Goal: Check status: Check status

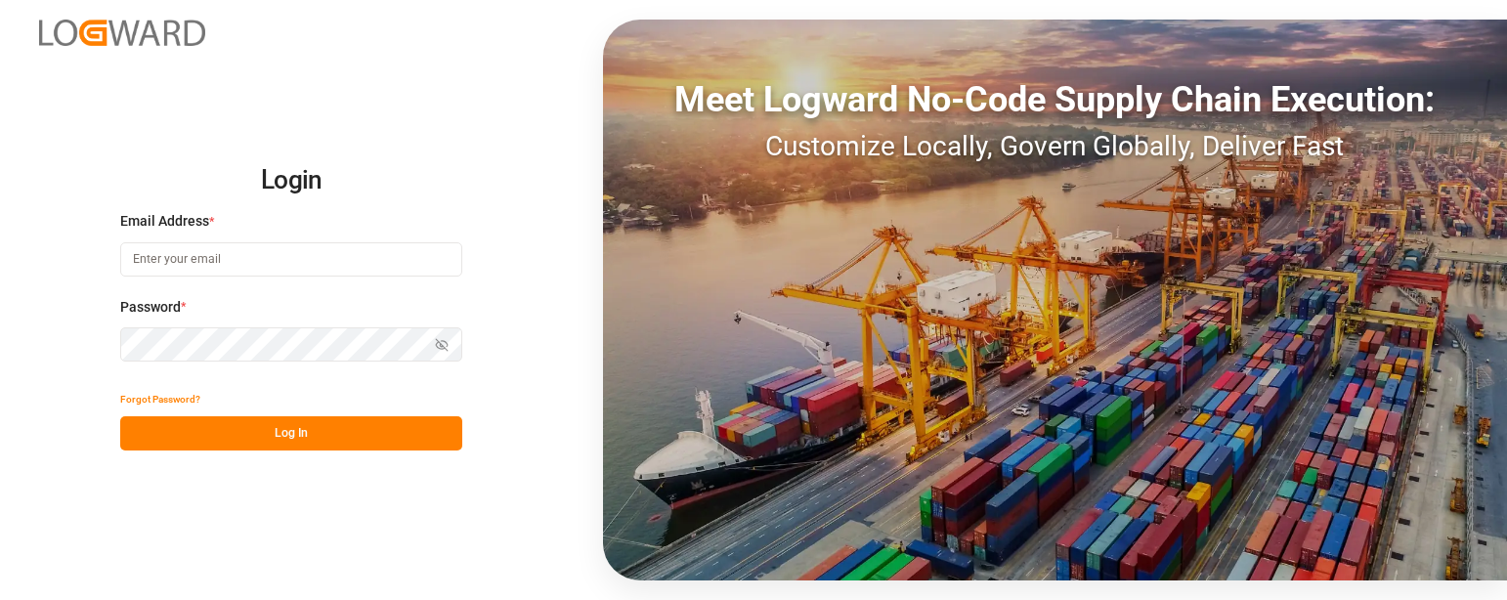
type input "[PERSON_NAME][EMAIL_ADDRESS][PERSON_NAME][DOMAIN_NAME]"
click at [362, 434] on button "Log In" at bounding box center [291, 433] width 342 height 34
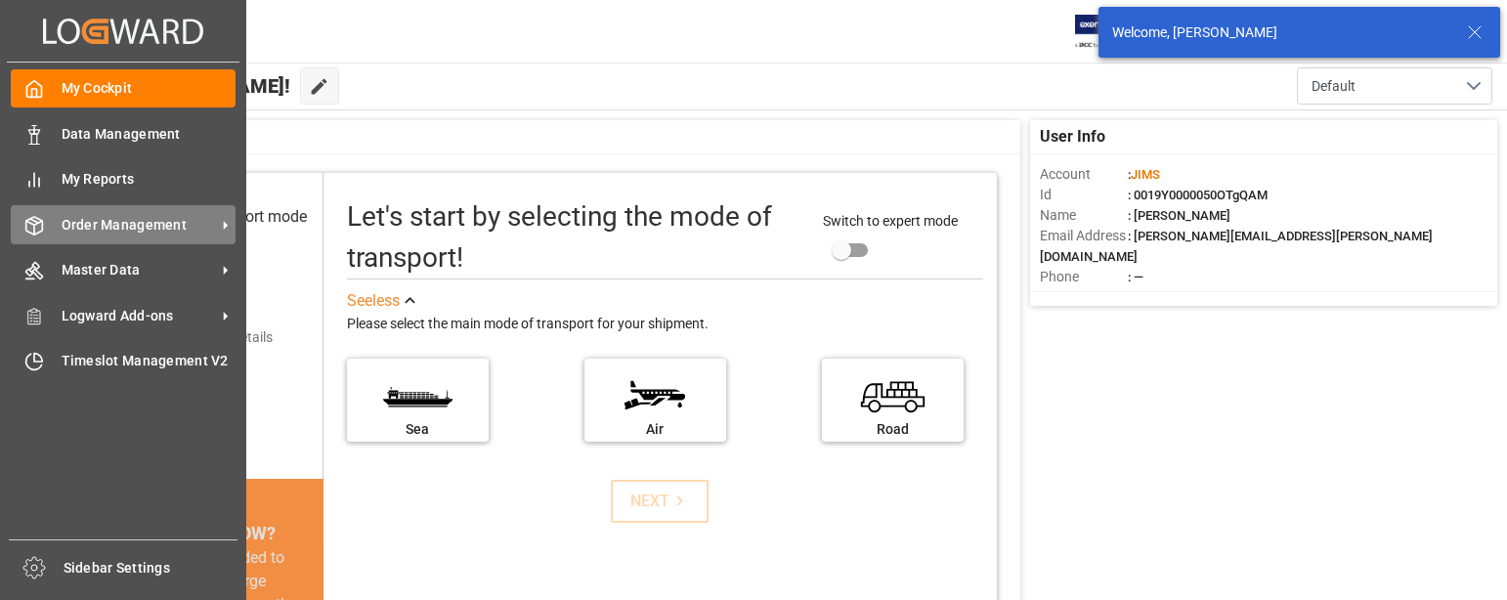
click at [116, 216] on span "Order Management" at bounding box center [139, 225] width 154 height 21
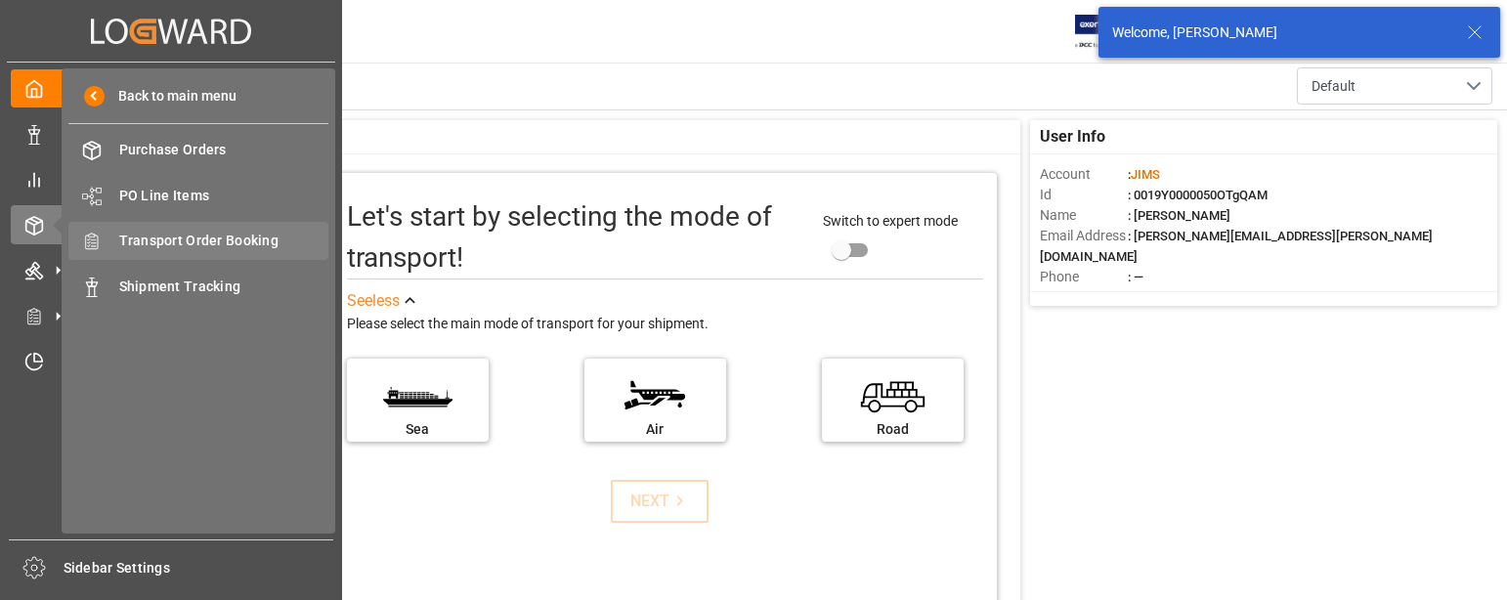
click at [214, 238] on span "Transport Order Booking" at bounding box center [224, 241] width 210 height 21
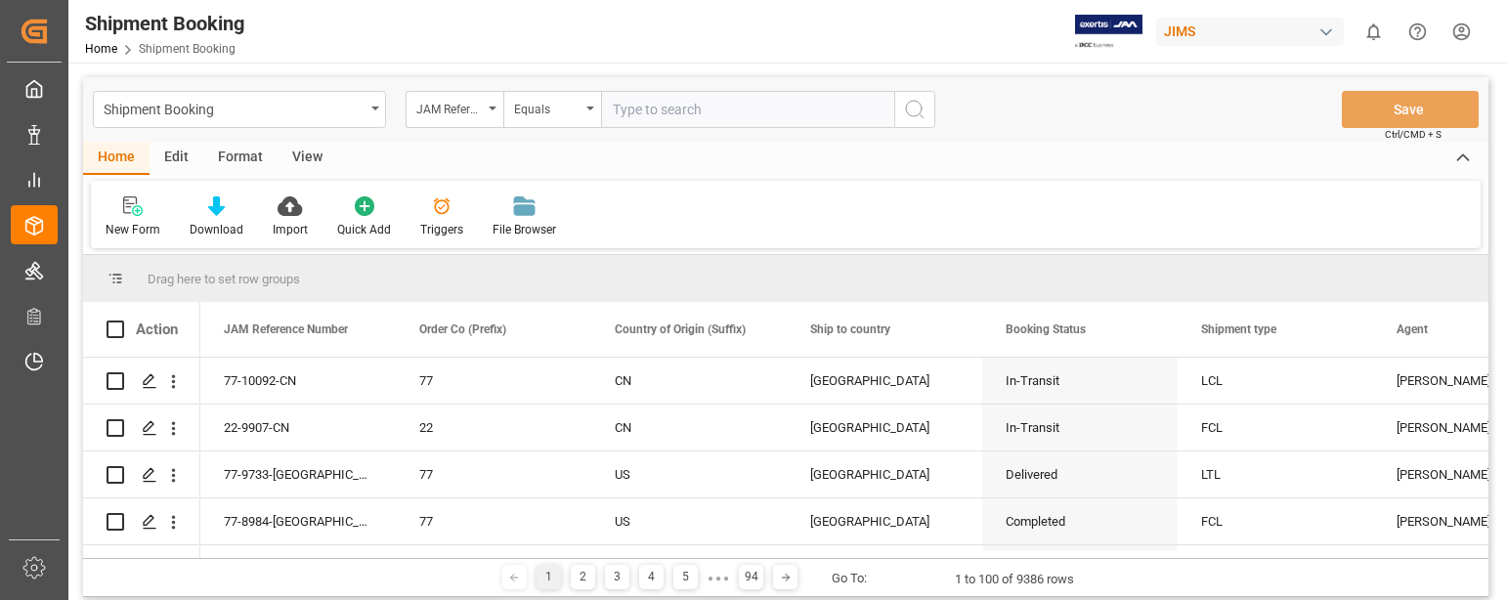
click at [661, 112] on input "text" at bounding box center [747, 109] width 293 height 37
type input "22-10086-DE"
click at [918, 104] on icon "search button" at bounding box center [914, 109] width 23 height 23
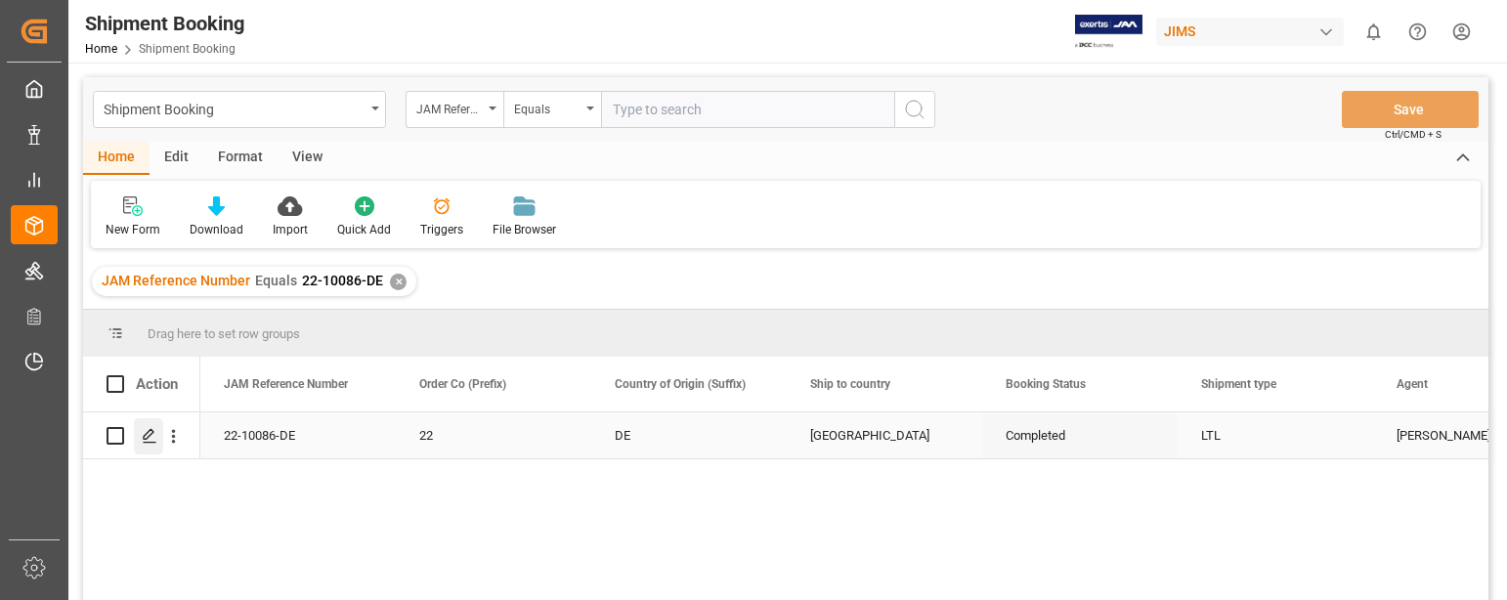
click at [147, 435] on icon "Press SPACE to select this row." at bounding box center [150, 436] width 16 height 16
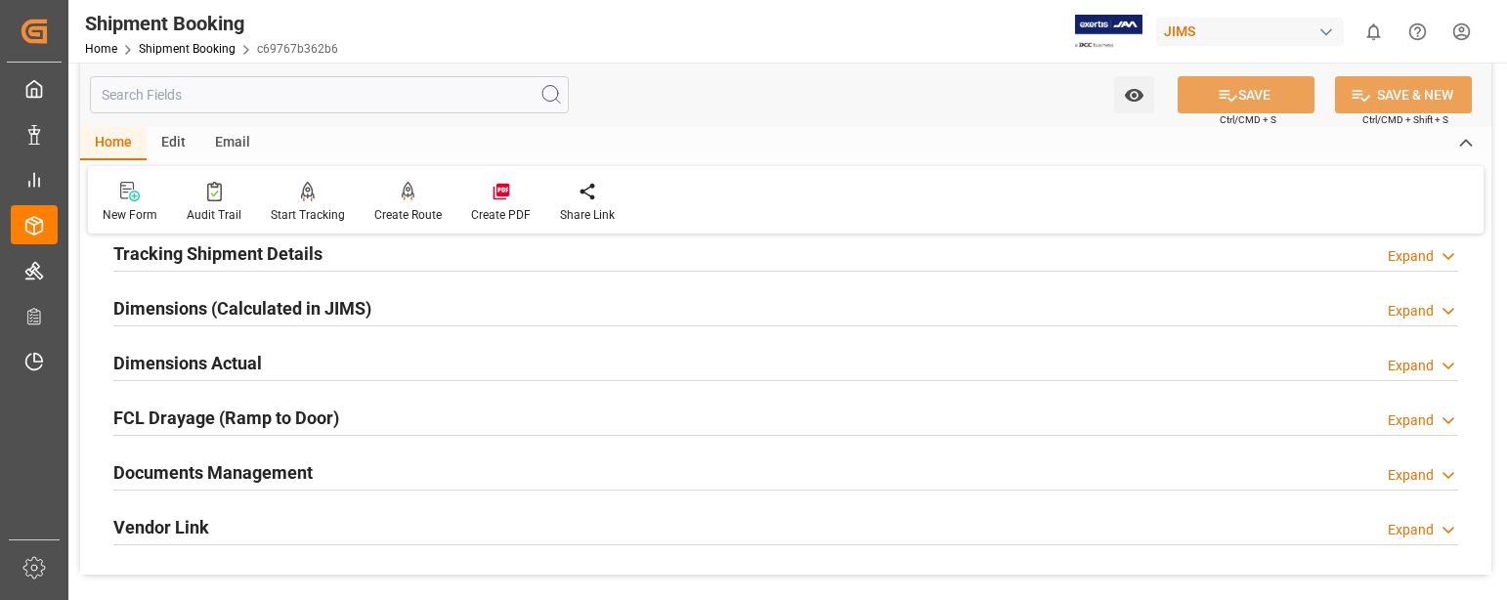
scroll to position [489, 0]
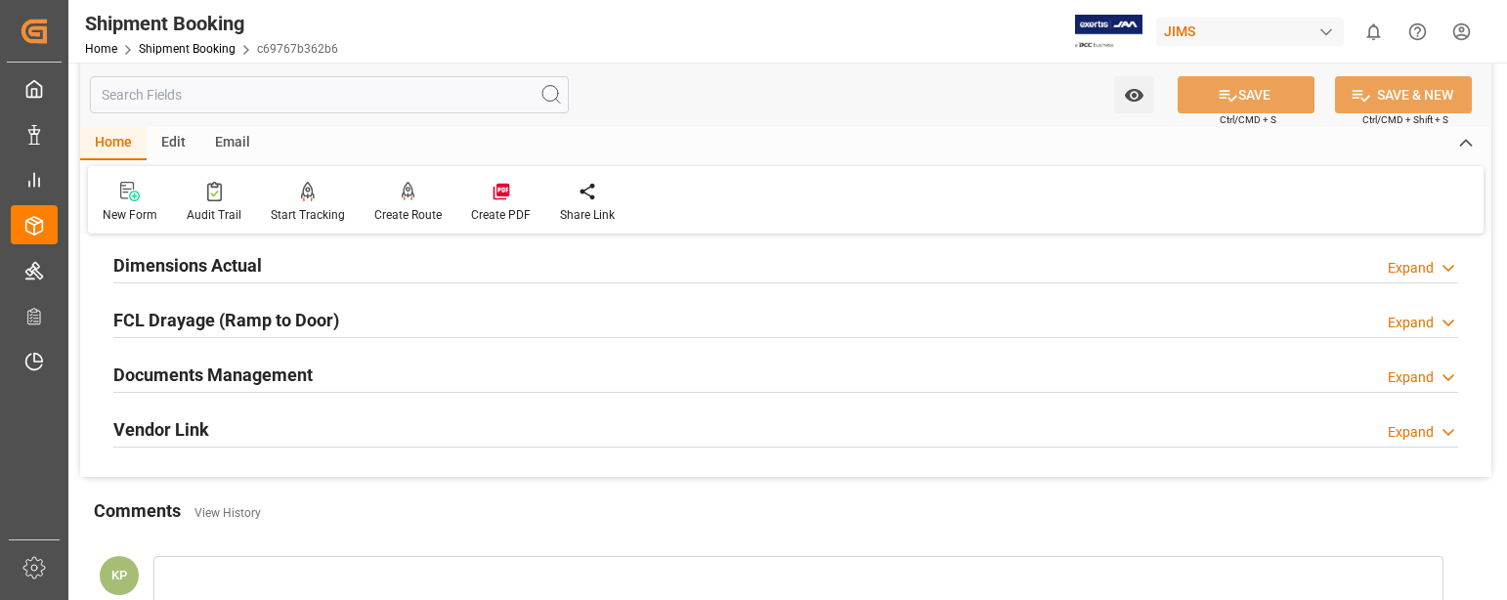
click at [1418, 375] on div "Expand" at bounding box center [1410, 377] width 46 height 21
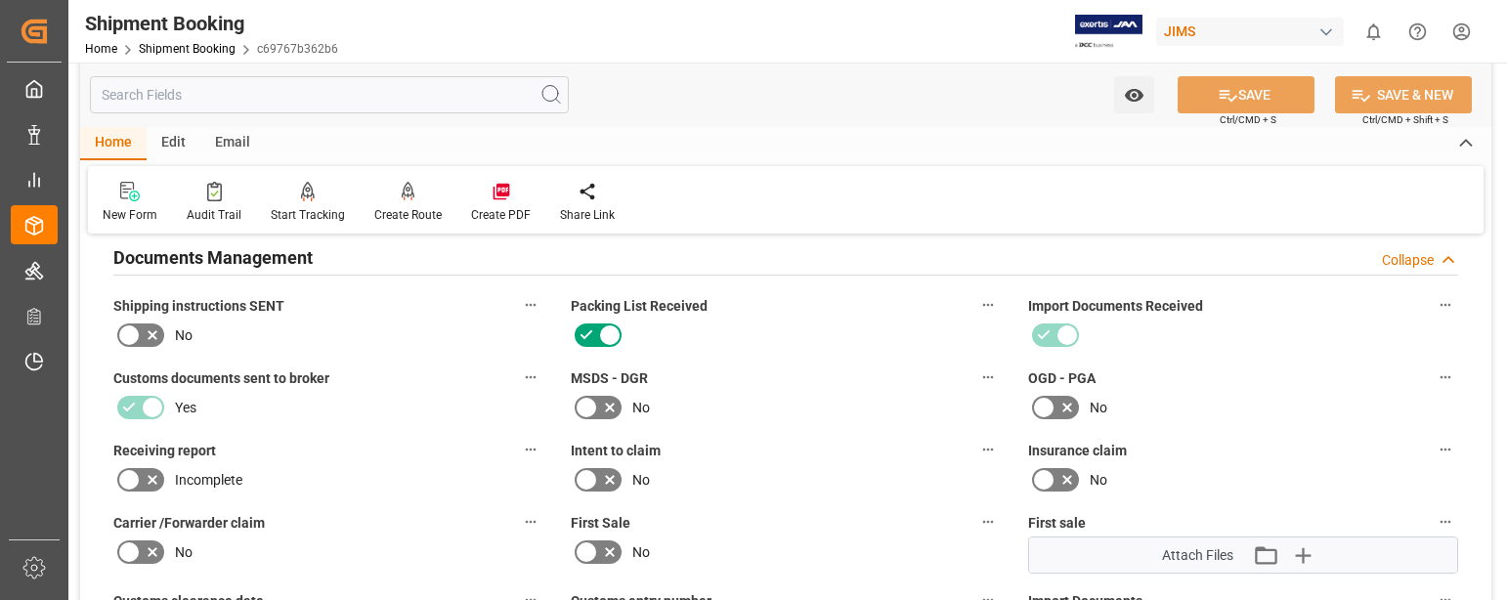
scroll to position [879, 0]
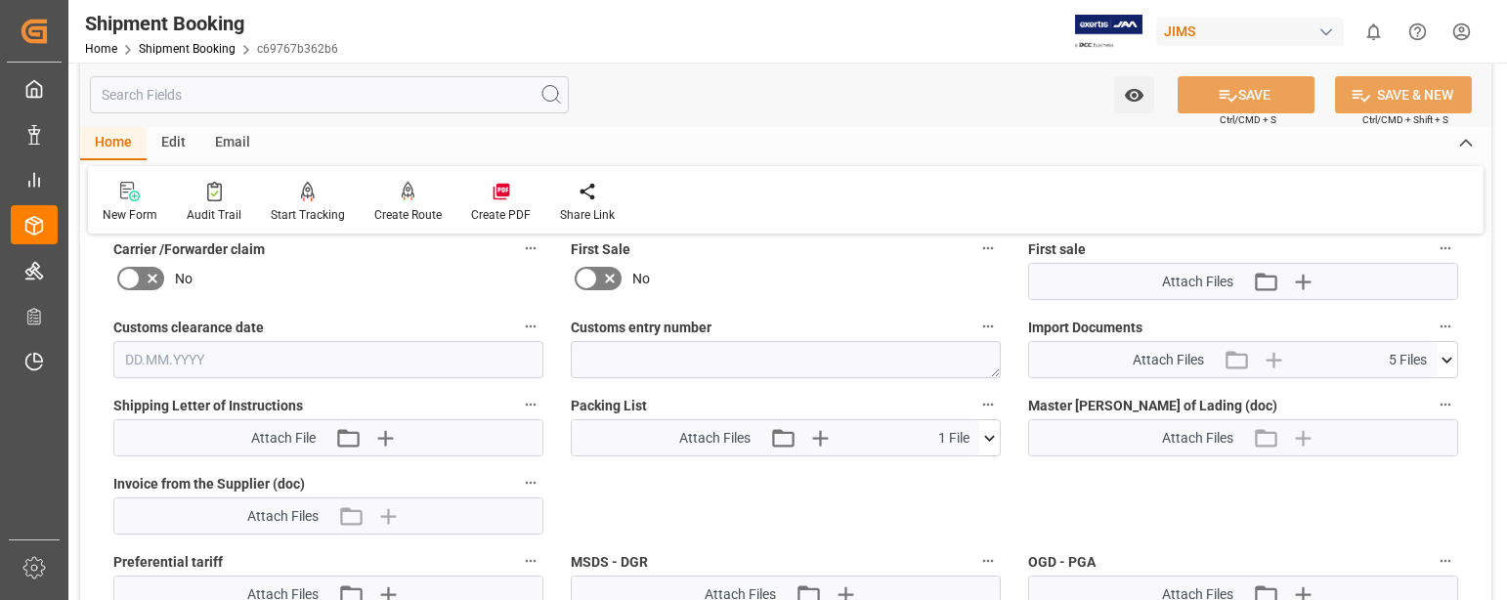
click at [1439, 358] on icon at bounding box center [1446, 360] width 21 height 21
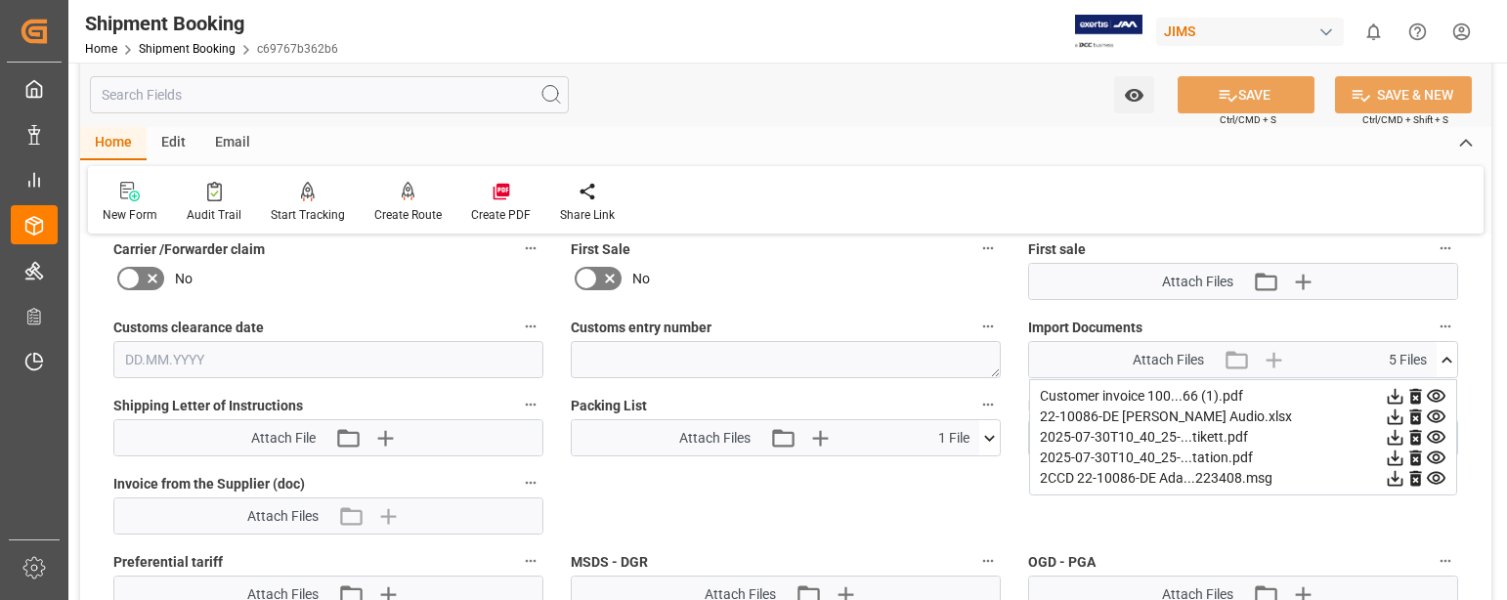
click at [1395, 395] on icon at bounding box center [1395, 397] width 16 height 16
